Goal: Task Accomplishment & Management: Complete application form

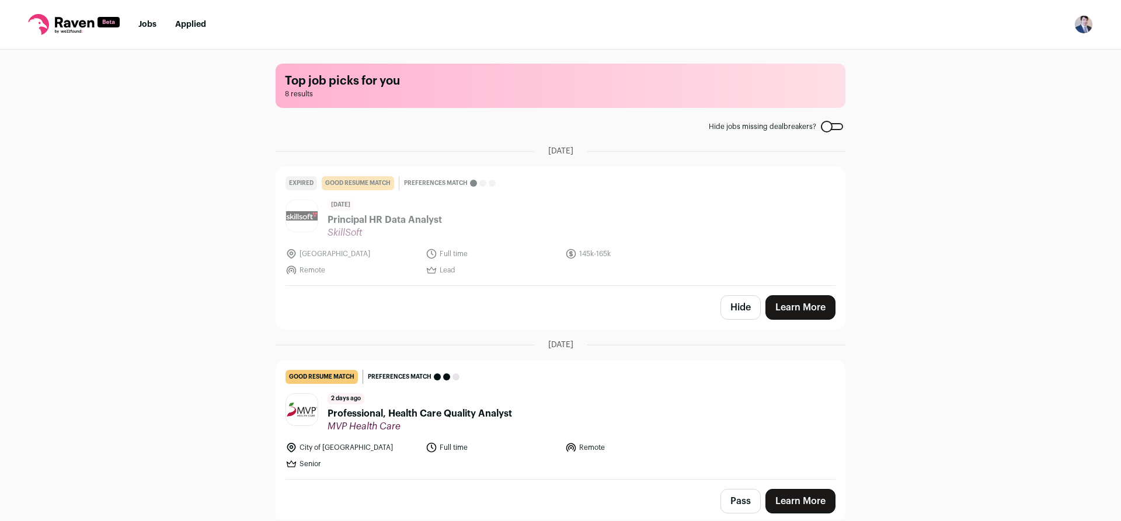
click at [722, 302] on button "Hide" at bounding box center [741, 307] width 40 height 25
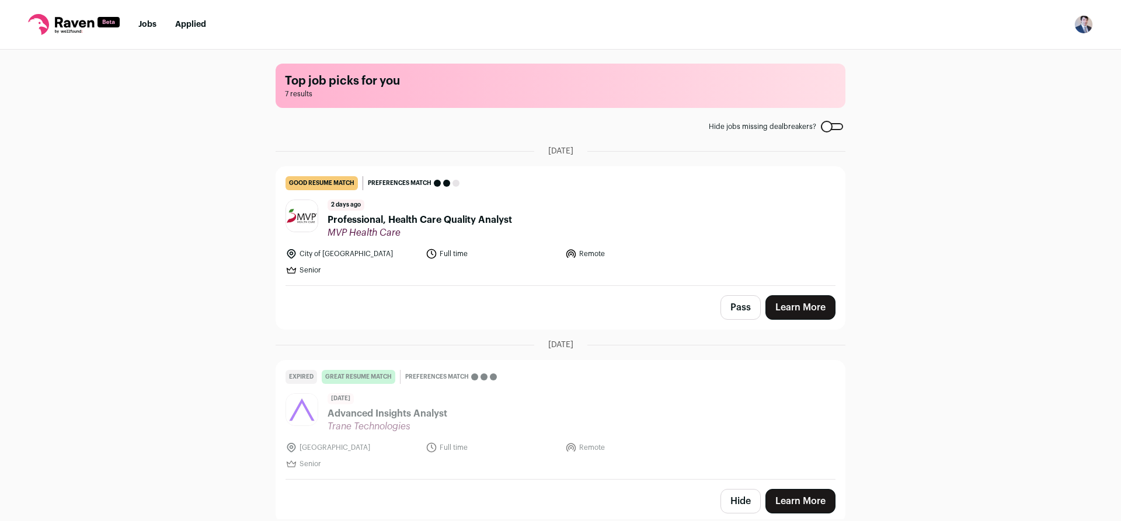
click at [684, 251] on li "Remote" at bounding box center [631, 254] width 133 height 12
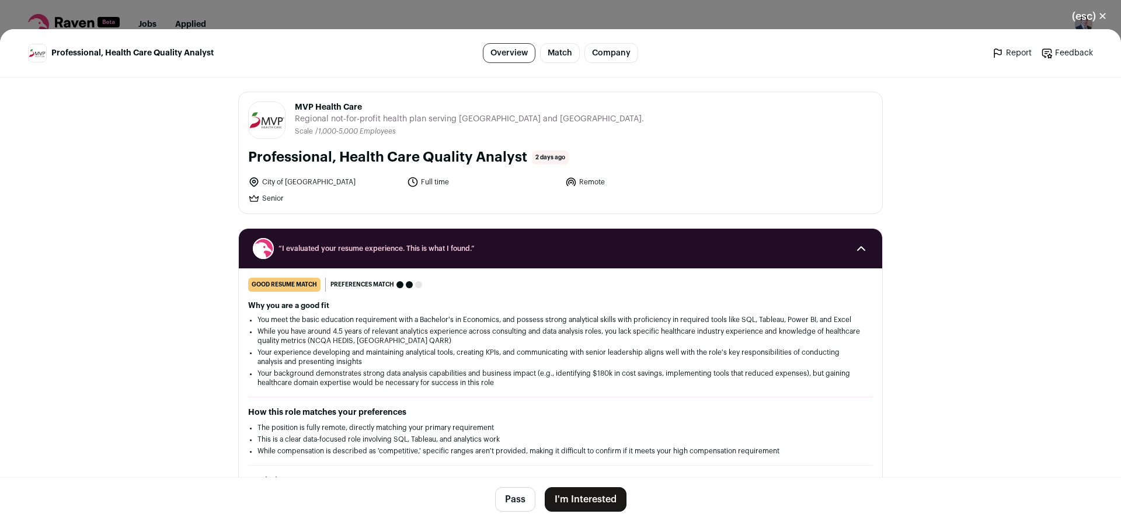
click at [597, 496] on button "I'm Interested" at bounding box center [586, 500] width 82 height 25
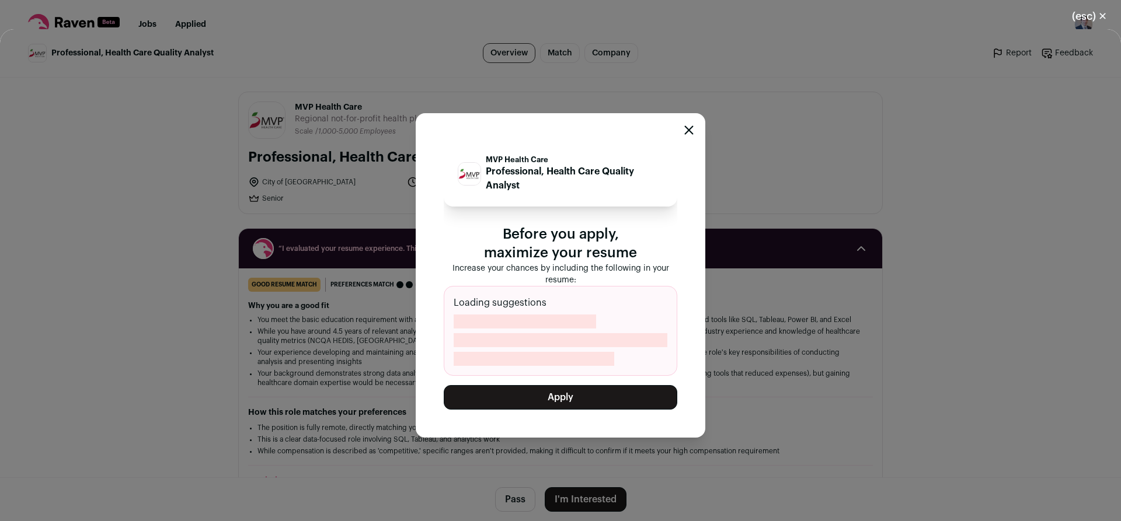
click at [555, 398] on button "Apply" at bounding box center [561, 397] width 234 height 25
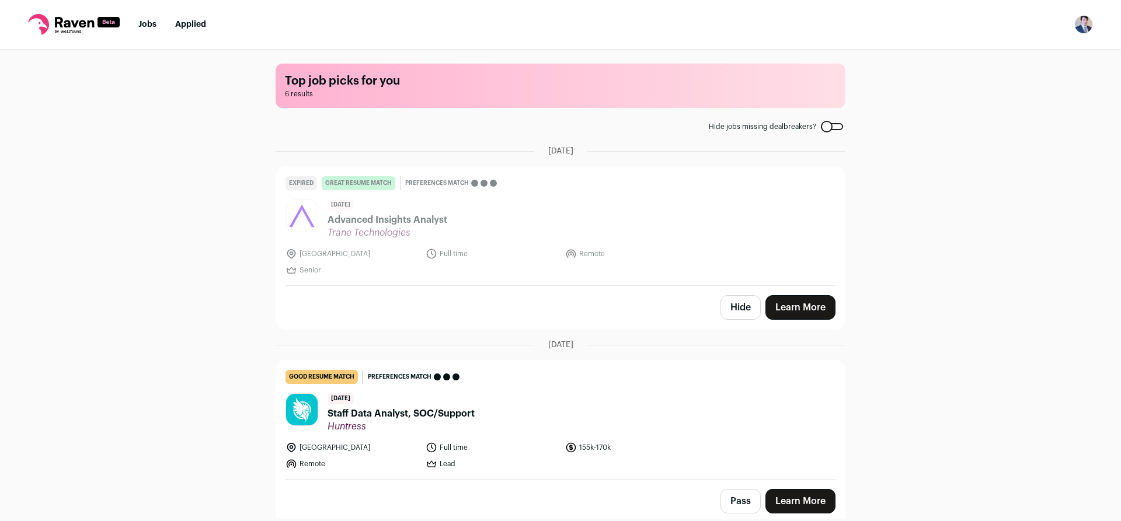
click at [735, 307] on button "Hide" at bounding box center [741, 307] width 40 height 25
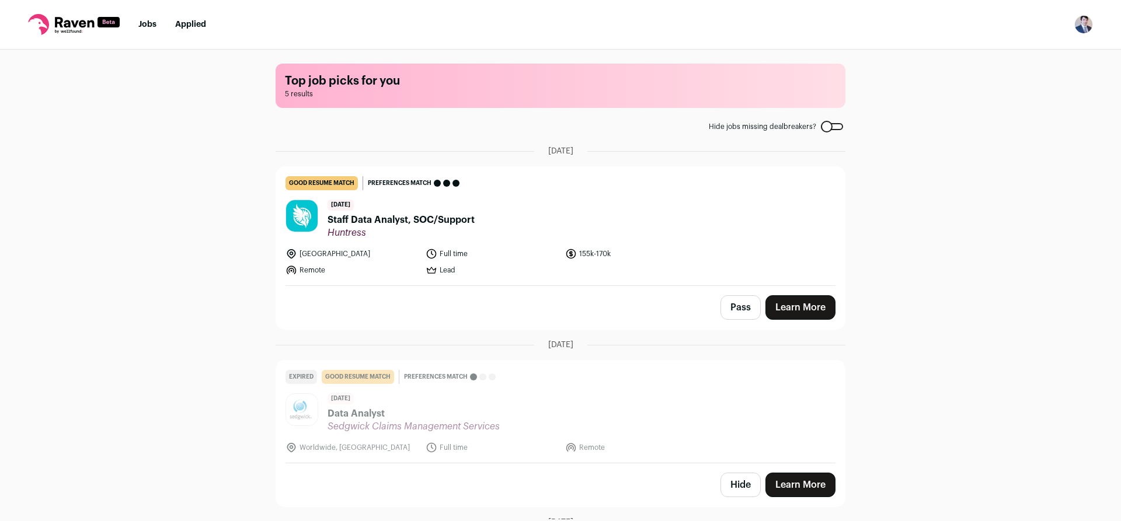
click at [733, 307] on button "Pass" at bounding box center [741, 307] width 40 height 25
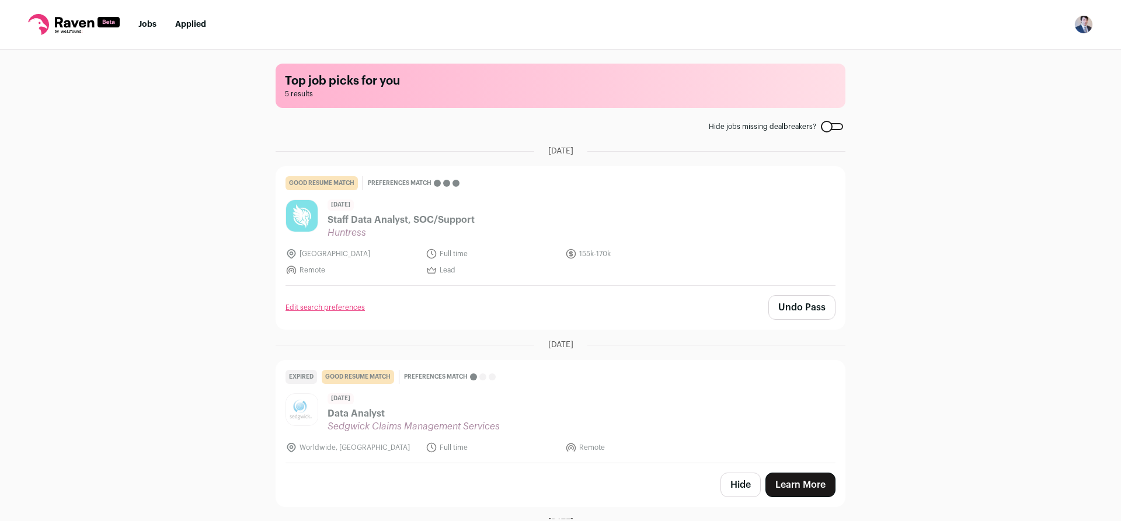
click at [731, 491] on button "Hide" at bounding box center [741, 485] width 40 height 25
click at [159, 25] on ul "Jobs Applied" at bounding box center [172, 25] width 68 height 12
click at [150, 27] on link "Jobs" at bounding box center [147, 24] width 18 height 8
click at [148, 32] on nav "Jobs Applied Settings Notifications Preferences Resume FAQs Logout" at bounding box center [560, 25] width 1121 height 50
